Goal: Task Accomplishment & Management: Manage account settings

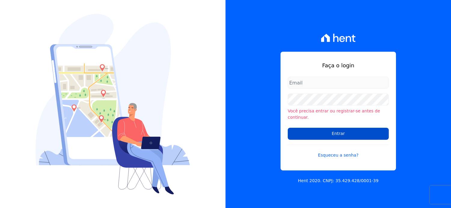
type input "[EMAIL_ADDRESS][DOMAIN_NAME]"
click at [343, 131] on input "Entrar" at bounding box center [338, 134] width 101 height 12
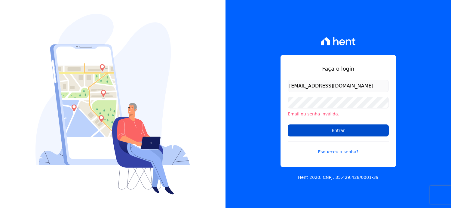
click at [327, 132] on input "Entrar" at bounding box center [338, 130] width 101 height 12
click at [344, 132] on input "Entrar" at bounding box center [338, 130] width 101 height 12
click at [337, 132] on input "Entrar" at bounding box center [338, 130] width 101 height 12
